Goal: Find specific page/section: Find specific page/section

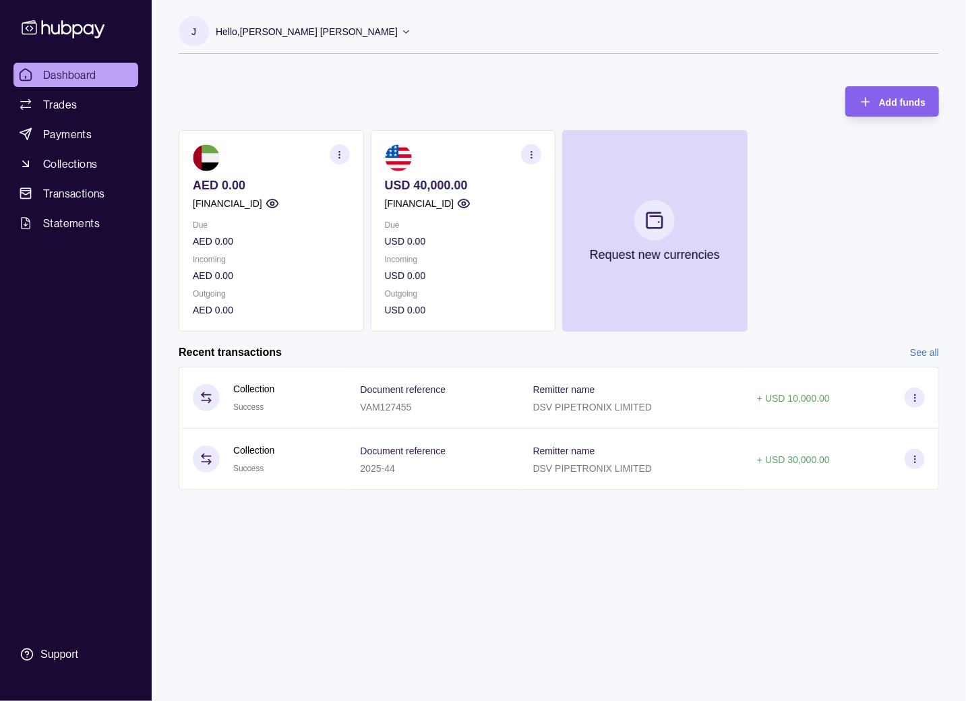
click at [529, 154] on icon "button" at bounding box center [531, 155] width 10 height 10
click at [462, 152] on link "View transactions" at bounding box center [444, 154] width 73 height 15
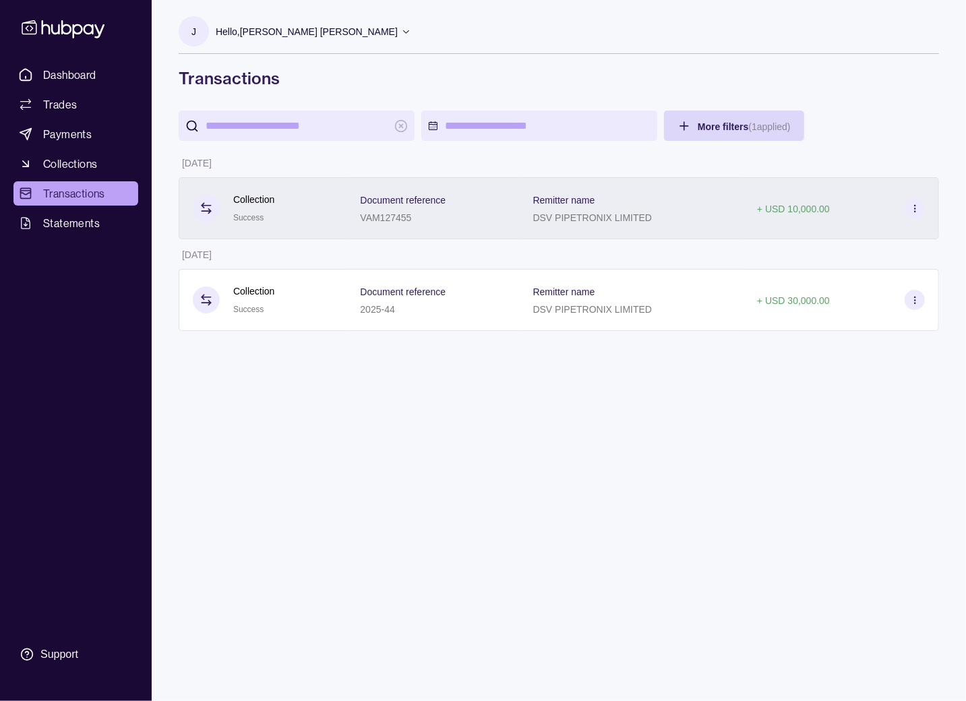
click at [918, 208] on icon at bounding box center [915, 209] width 10 height 10
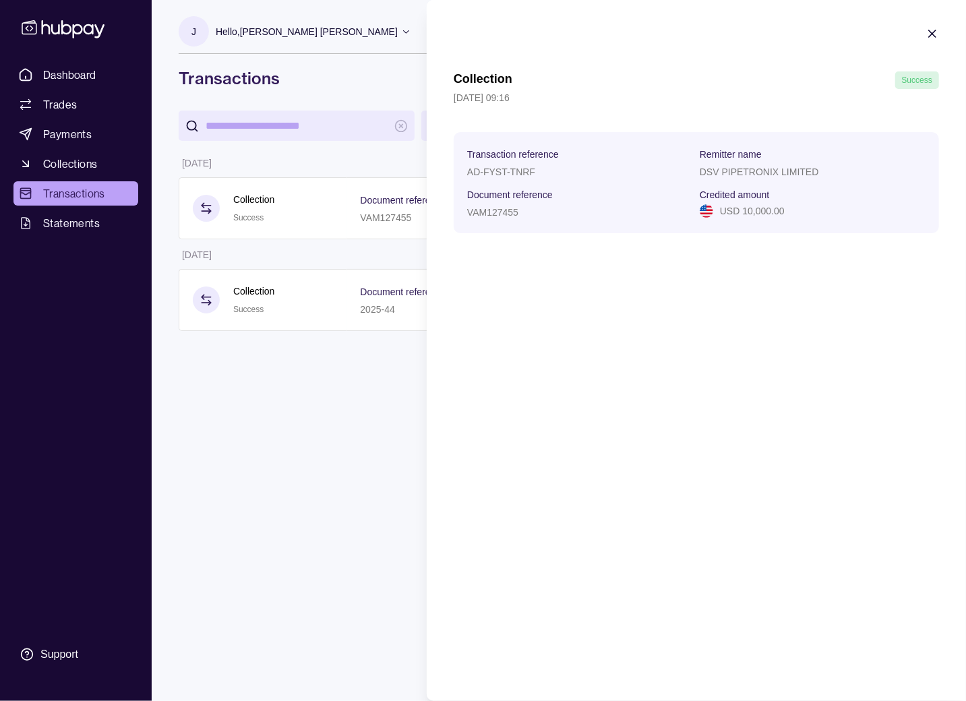
click at [933, 29] on icon "button" at bounding box center [931, 33] width 13 height 13
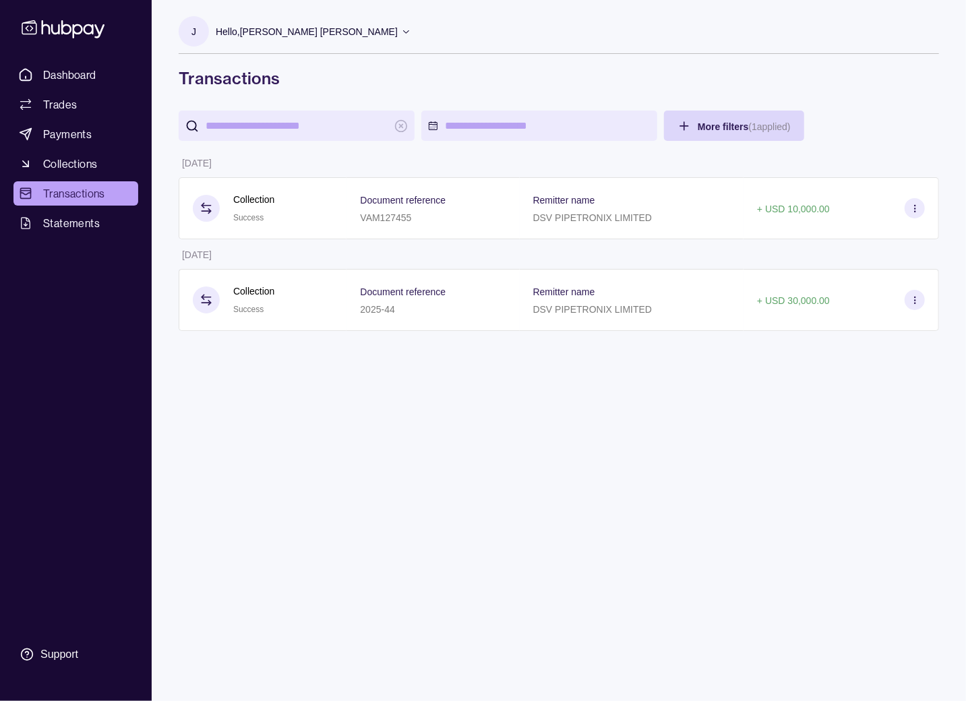
click at [401, 29] on icon at bounding box center [406, 31] width 10 height 10
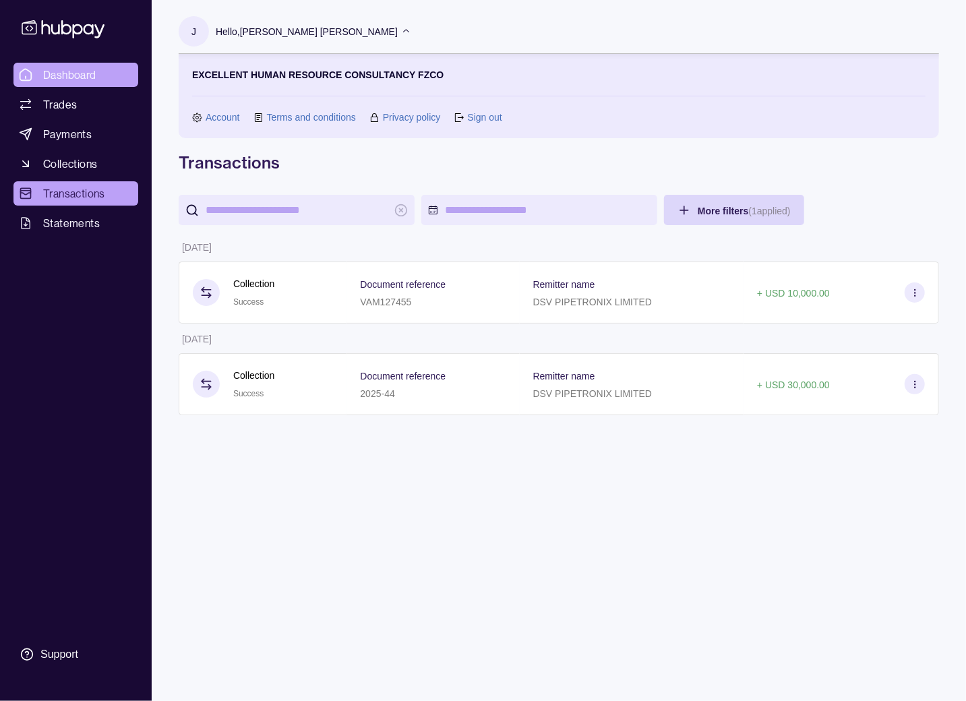
click at [64, 78] on span "Dashboard" at bounding box center [69, 75] width 53 height 16
